Goal: Information Seeking & Learning: Find specific fact

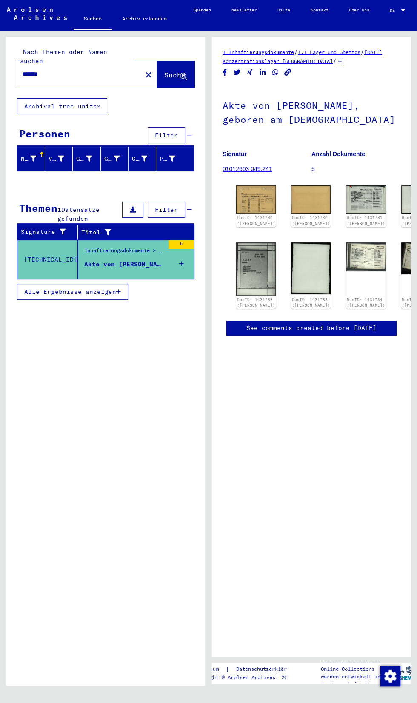
click at [346, 247] on img at bounding box center [366, 256] width 40 height 29
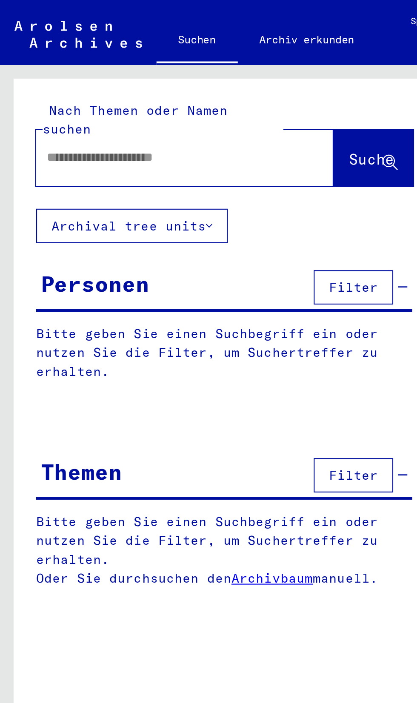
click at [68, 126] on div "Personen" at bounding box center [44, 133] width 51 height 15
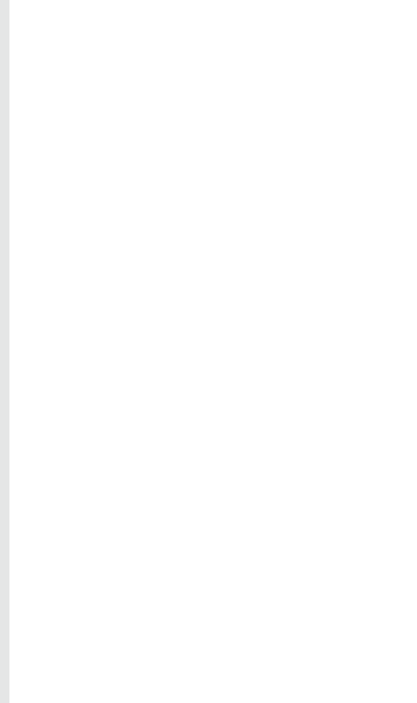
type input "*****"
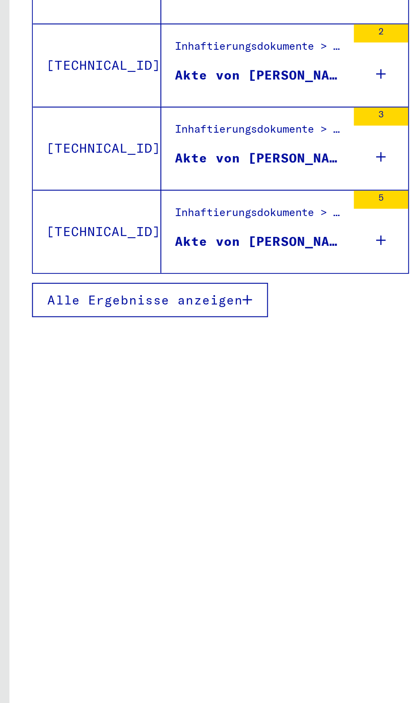
click at [180, 396] on icon at bounding box center [181, 399] width 5 height 30
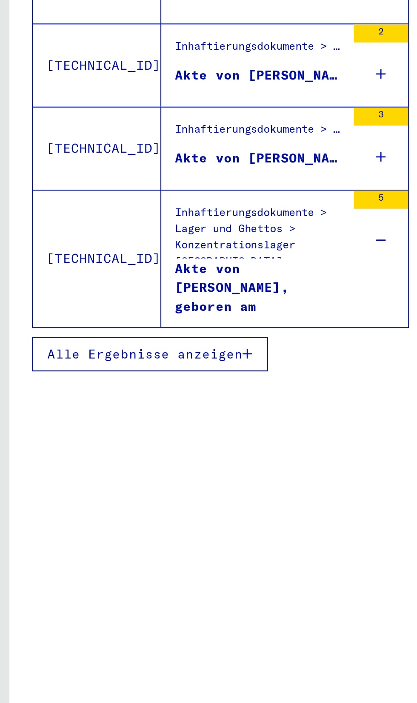
click at [126, 419] on div "Akte von [PERSON_NAME], geboren am [DEMOGRAPHIC_DATA]" at bounding box center [124, 421] width 80 height 26
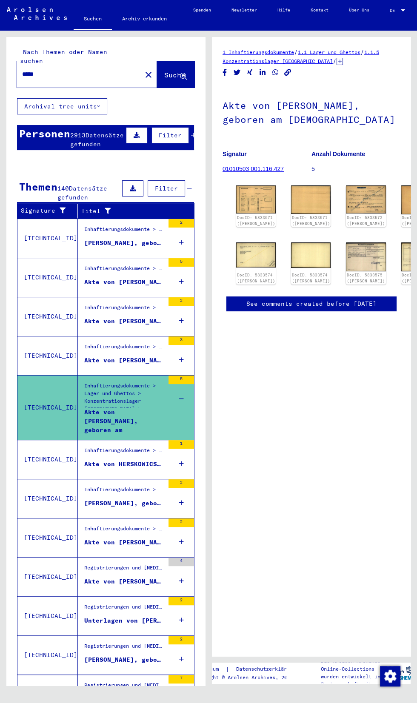
click at [347, 215] on link "DocID: 5833572 ([PERSON_NAME])" at bounding box center [366, 220] width 38 height 11
